Goal: Find specific page/section: Find specific page/section

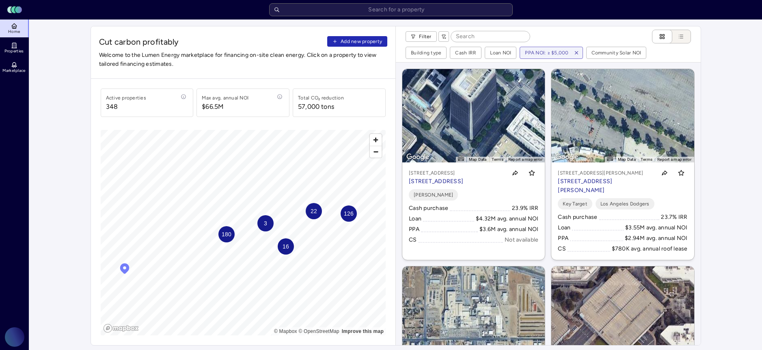
click at [574, 51] on icon "button" at bounding box center [576, 53] width 6 height 6
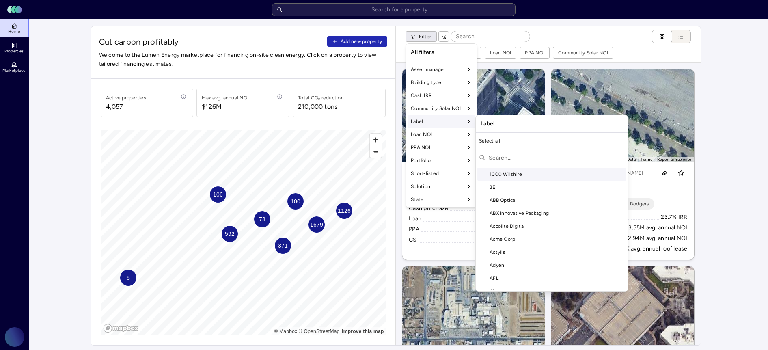
click at [506, 160] on input "text" at bounding box center [557, 157] width 136 height 13
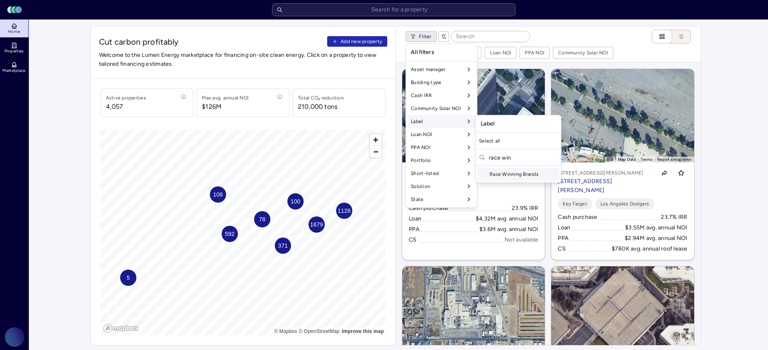
type input "race win"
click at [514, 169] on div "Race Winning Brands" at bounding box center [518, 174] width 82 height 13
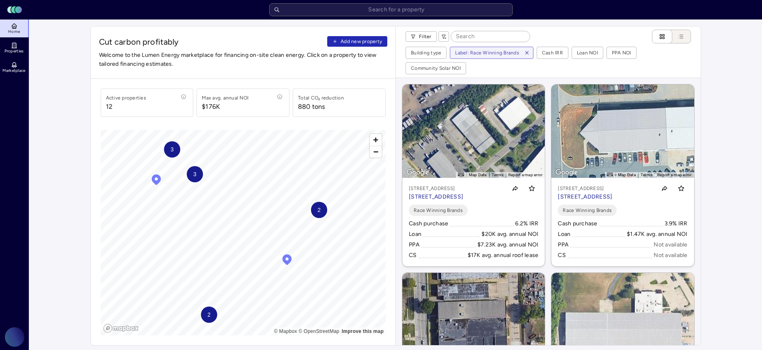
click at [319, 211] on span "2" at bounding box center [318, 209] width 3 height 9
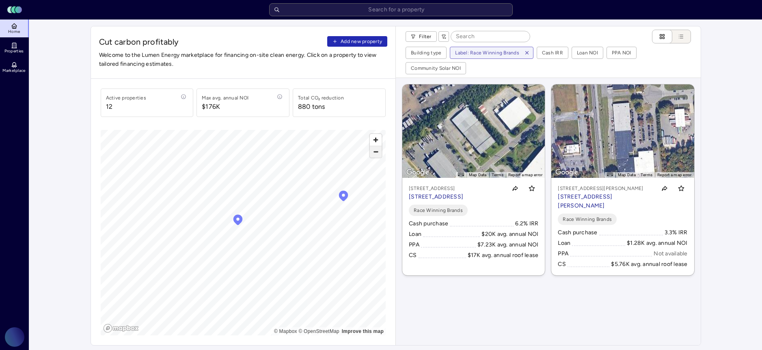
click at [378, 153] on span "Zoom out" at bounding box center [376, 151] width 12 height 11
